Goal: Task Accomplishment & Management: Complete application form

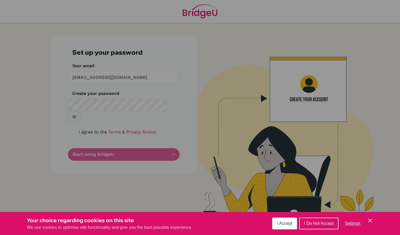
click at [281, 223] on span "I Accept" at bounding box center [284, 223] width 15 height 5
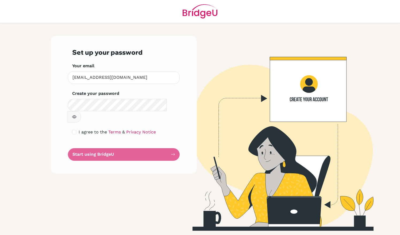
click at [167, 142] on form "Set up your password Your email [EMAIL_ADDRESS][DOMAIN_NAME] Invalid email Crea…" at bounding box center [123, 104] width 103 height 112
click at [81, 111] on button "button" at bounding box center [74, 116] width 13 height 11
click at [173, 146] on form "Set up your password Your email [EMAIL_ADDRESS][DOMAIN_NAME] Invalid email Crea…" at bounding box center [123, 104] width 103 height 112
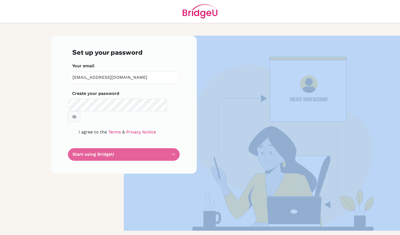
click at [173, 146] on form "Set up your password Your email [EMAIL_ADDRESS][DOMAIN_NAME] Invalid email Crea…" at bounding box center [123, 104] width 103 height 112
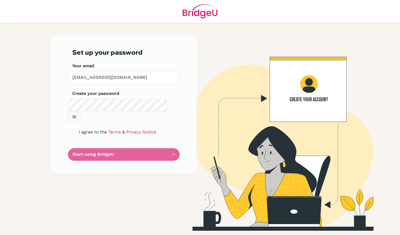
drag, startPoint x: 173, startPoint y: 146, endPoint x: 111, endPoint y: 140, distance: 62.6
click at [111, 140] on form "Set up your password Your email [EMAIL_ADDRESS][DOMAIN_NAME] Invalid email Crea…" at bounding box center [123, 104] width 103 height 112
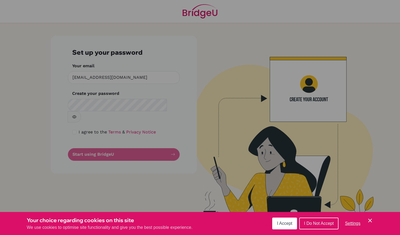
click at [279, 225] on span "I Accept" at bounding box center [284, 223] width 15 height 5
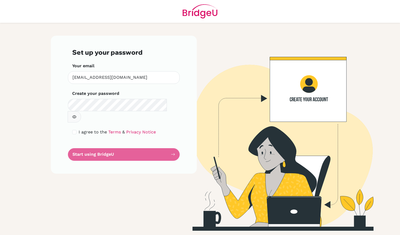
click at [95, 142] on form "Set up your password Your email [EMAIL_ADDRESS][DOMAIN_NAME] Invalid email Crea…" at bounding box center [123, 104] width 103 height 112
click at [102, 142] on form "Set up your password Your email [EMAIL_ADDRESS][DOMAIN_NAME] Invalid email Crea…" at bounding box center [123, 104] width 103 height 112
click at [81, 111] on button "button" at bounding box center [74, 116] width 13 height 11
click at [129, 146] on form "Set up your password Your email [EMAIL_ADDRESS][DOMAIN_NAME] Invalid email Crea…" at bounding box center [123, 104] width 103 height 112
click at [113, 149] on div "Set up your password Your email [EMAIL_ADDRESS][DOMAIN_NAME] Invalid email Crea…" at bounding box center [124, 105] width 146 height 138
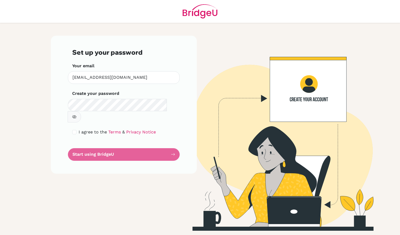
click at [117, 142] on form "Set up your password Your email [EMAIL_ADDRESS][DOMAIN_NAME] Invalid email Crea…" at bounding box center [123, 104] width 103 height 112
click at [82, 144] on form "Set up your password Your email [EMAIL_ADDRESS][DOMAIN_NAME] Invalid email Crea…" at bounding box center [123, 104] width 103 height 112
click at [169, 143] on form "Set up your password Your email [EMAIL_ADDRESS][DOMAIN_NAME] Invalid email Crea…" at bounding box center [123, 104] width 103 height 112
click at [171, 141] on form "Set up your password Your email [EMAIL_ADDRESS][DOMAIN_NAME] Invalid email Crea…" at bounding box center [123, 104] width 103 height 112
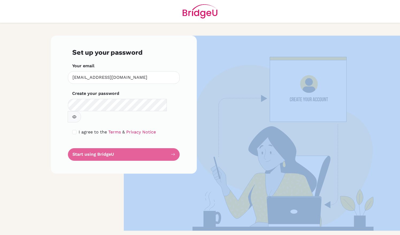
click at [171, 141] on form "Set up your password Your email [EMAIL_ADDRESS][DOMAIN_NAME] Invalid email Crea…" at bounding box center [123, 104] width 103 height 112
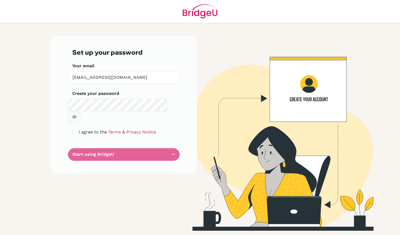
click at [171, 141] on form "Set up your password Your email [EMAIL_ADDRESS][DOMAIN_NAME] Invalid email Crea…" at bounding box center [123, 104] width 103 height 112
click at [99, 142] on form "Set up your password Your email [EMAIL_ADDRESS][DOMAIN_NAME] Invalid email Crea…" at bounding box center [123, 104] width 103 height 112
click at [192, 12] on img at bounding box center [200, 11] width 35 height 23
